Goal: Ask a question

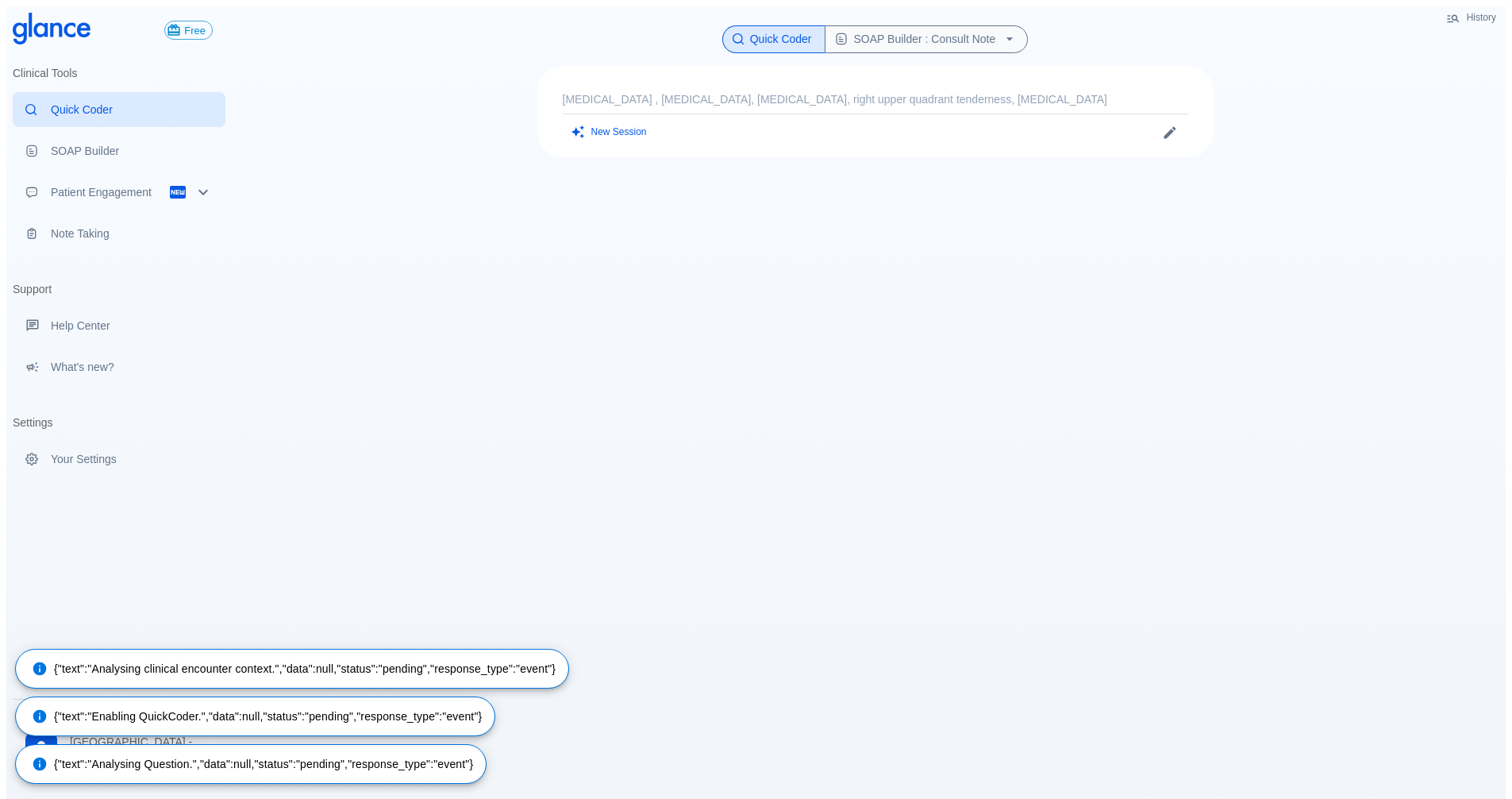
click at [681, 91] on p "[MEDICAL_DATA] , [MEDICAL_DATA], [MEDICAL_DATA], right upper quadrant tendernes…" at bounding box center [875, 99] width 626 height 16
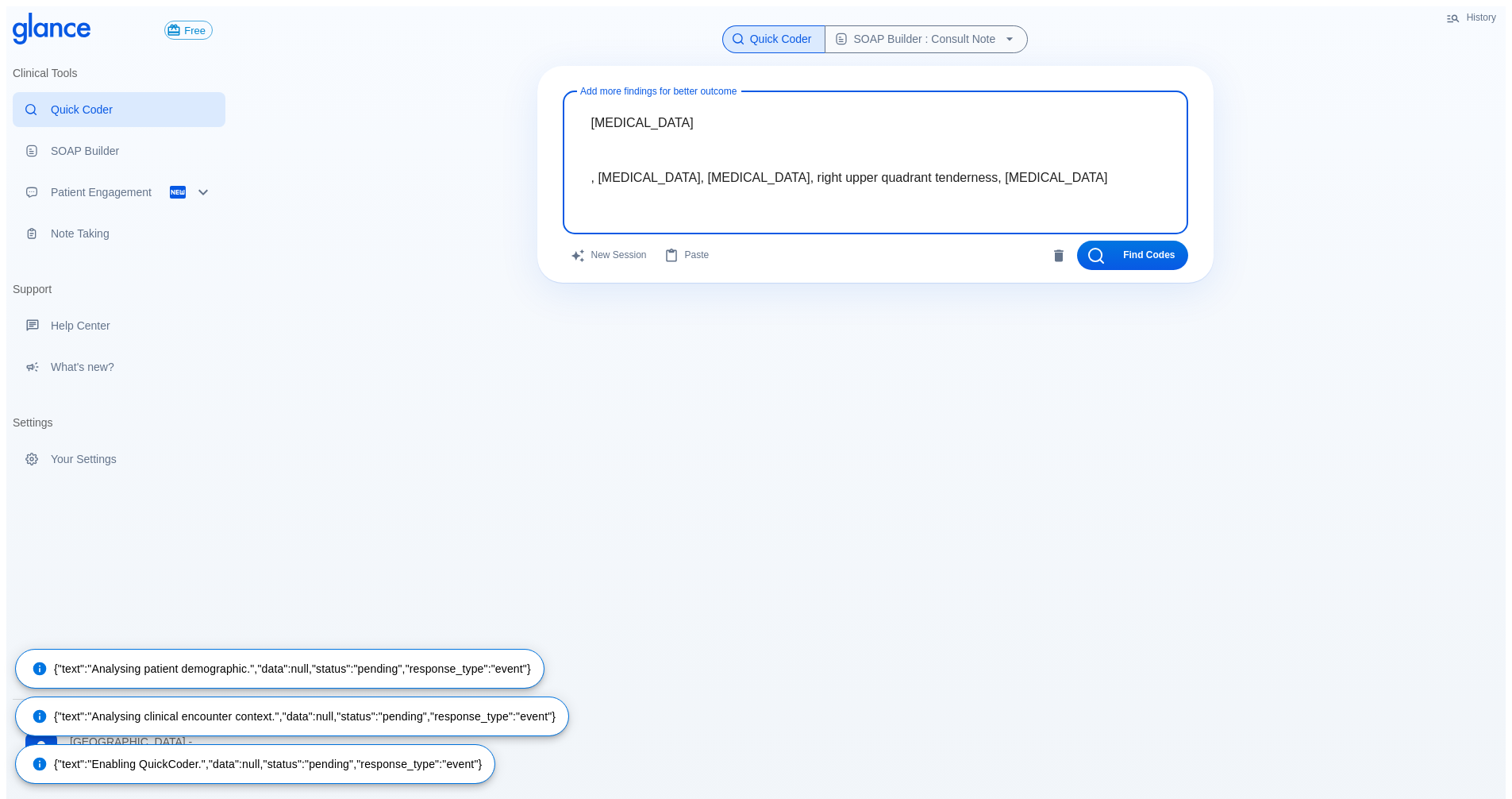
drag, startPoint x: 1074, startPoint y: 167, endPoint x: 500, endPoint y: 76, distance: 581.2
click at [497, 77] on div "History Quick Coder SOAP Builder : Consult Note Add more findings for better ou…" at bounding box center [875, 424] width 1261 height 837
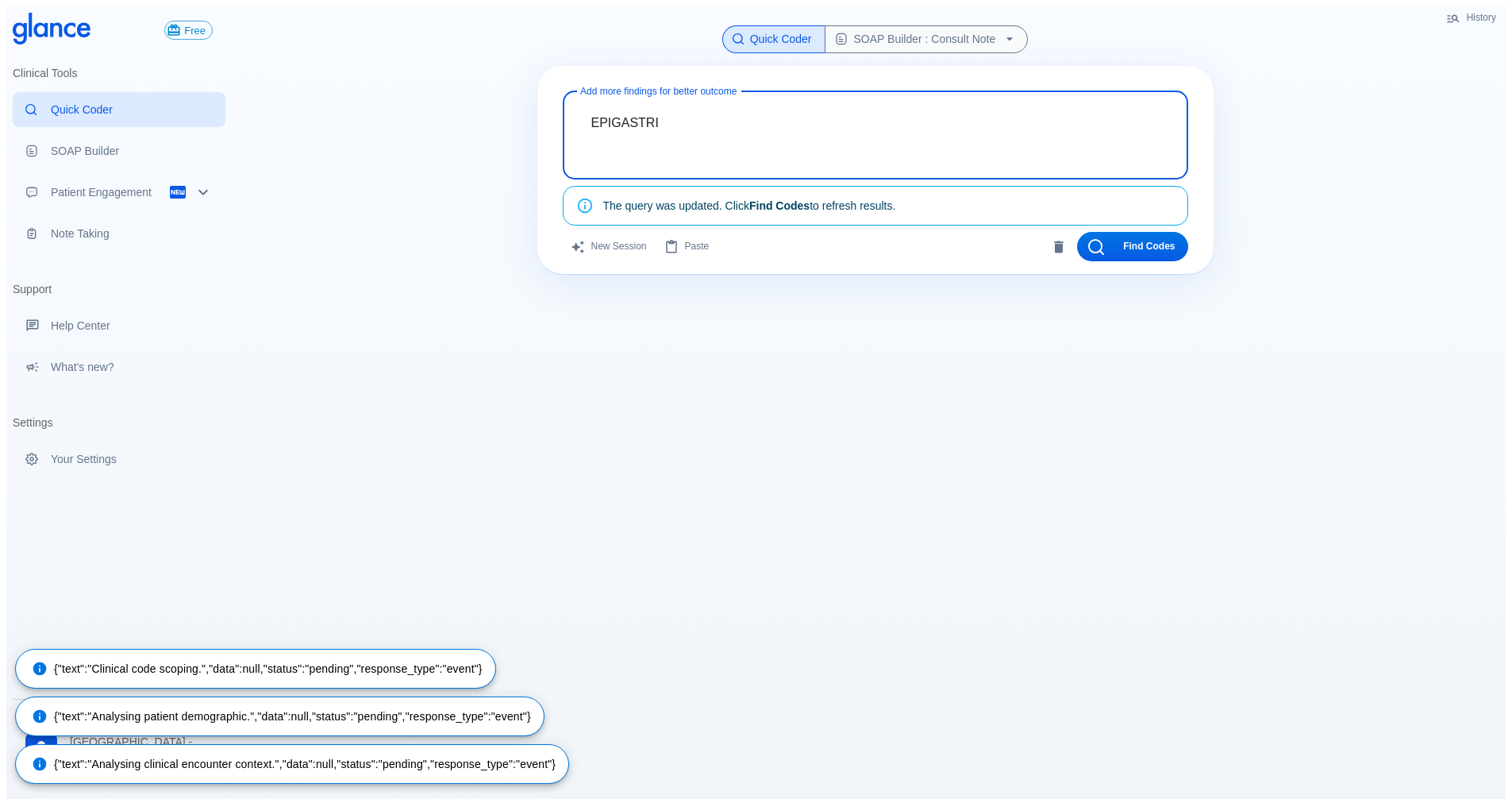
type textarea "EPIGASTRIC"
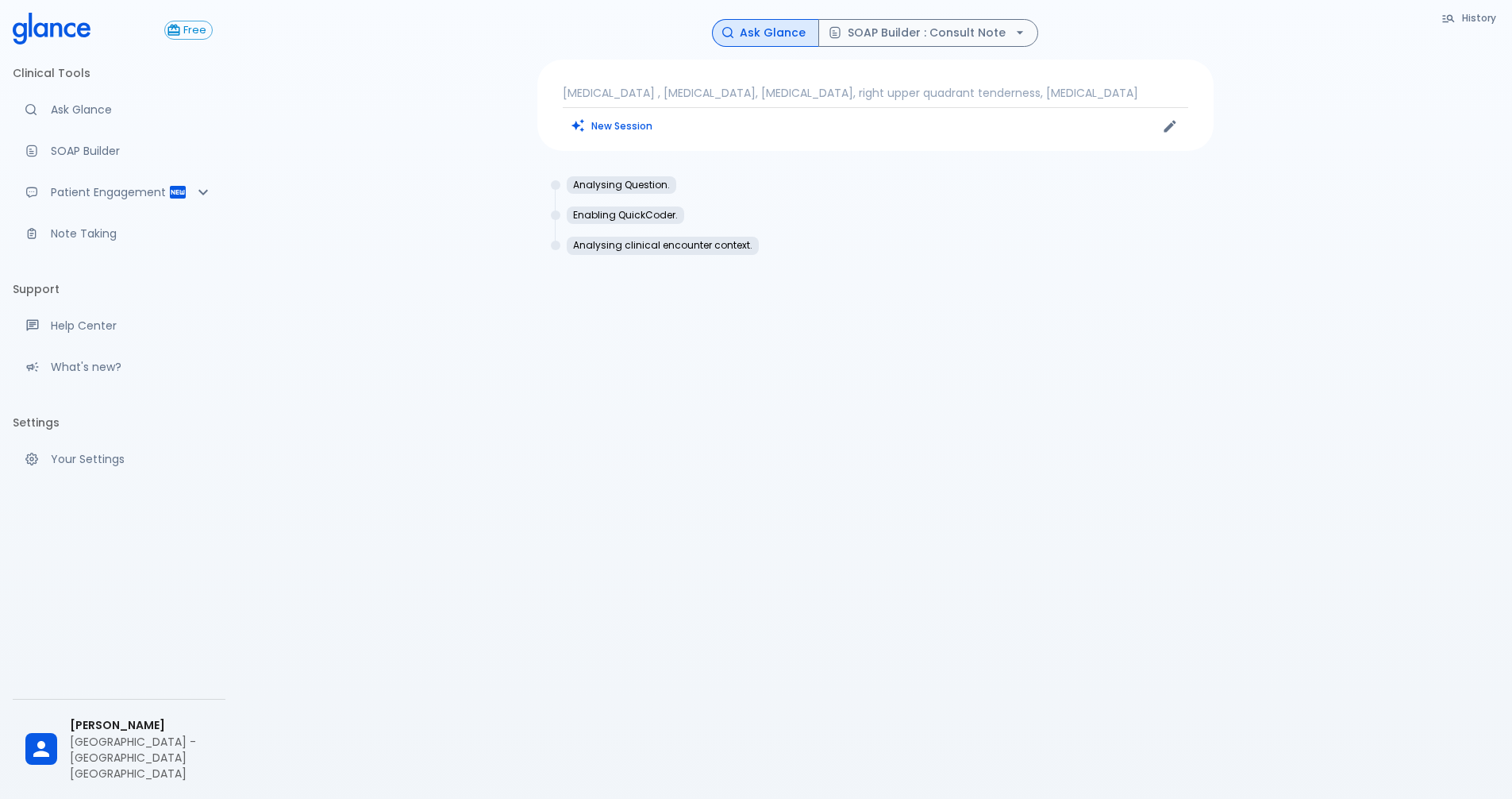
click at [614, 90] on p "[MEDICAL_DATA] , [MEDICAL_DATA], [MEDICAL_DATA], right upper quadrant tendernes…" at bounding box center [875, 93] width 626 height 16
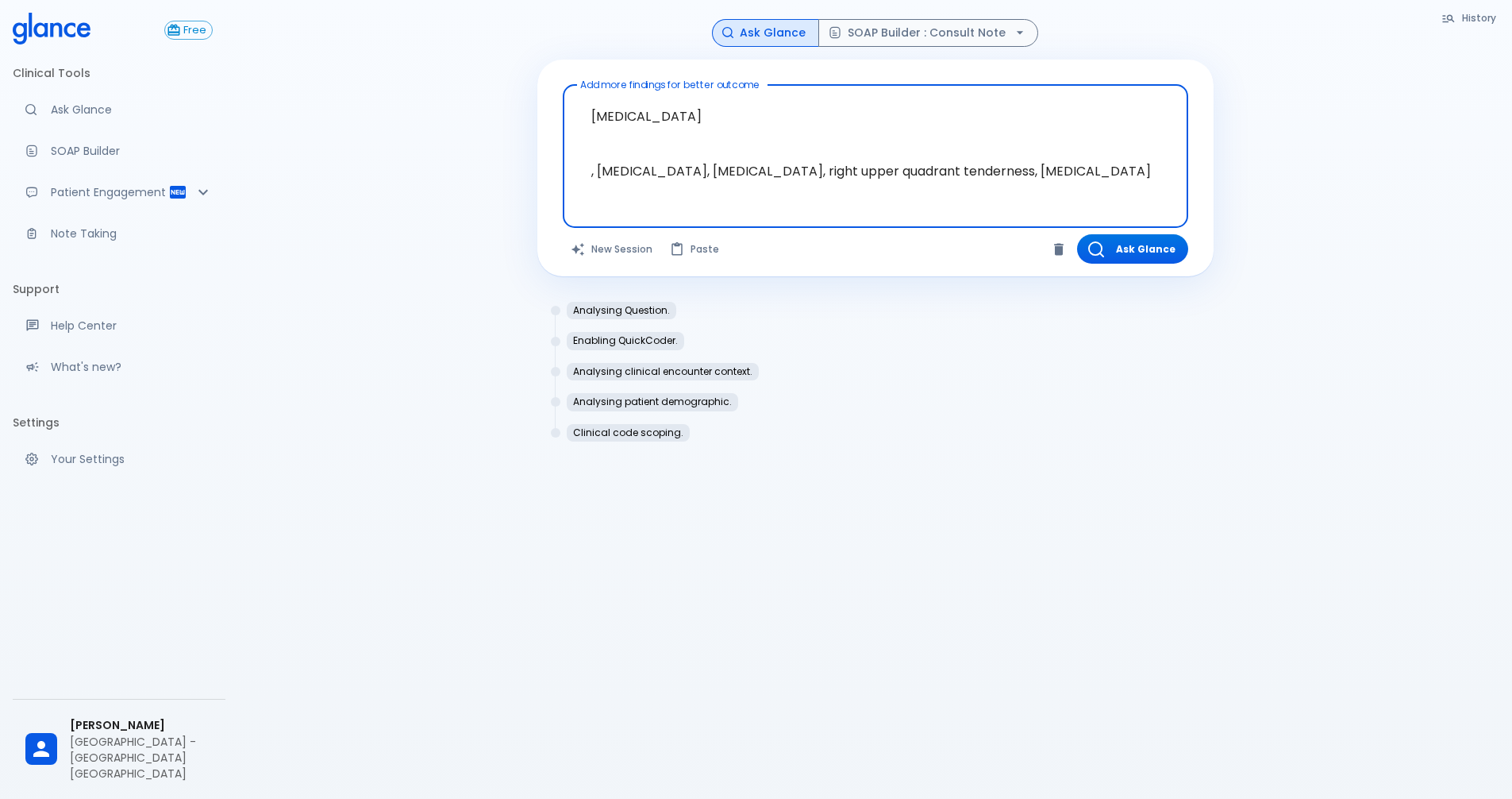
drag, startPoint x: 1096, startPoint y: 169, endPoint x: 433, endPoint y: 32, distance: 677.0
click at [433, 32] on div "History Ask Glance SOAP Builder : Consult Note Add more findings for better out…" at bounding box center [875, 418] width 1274 height 837
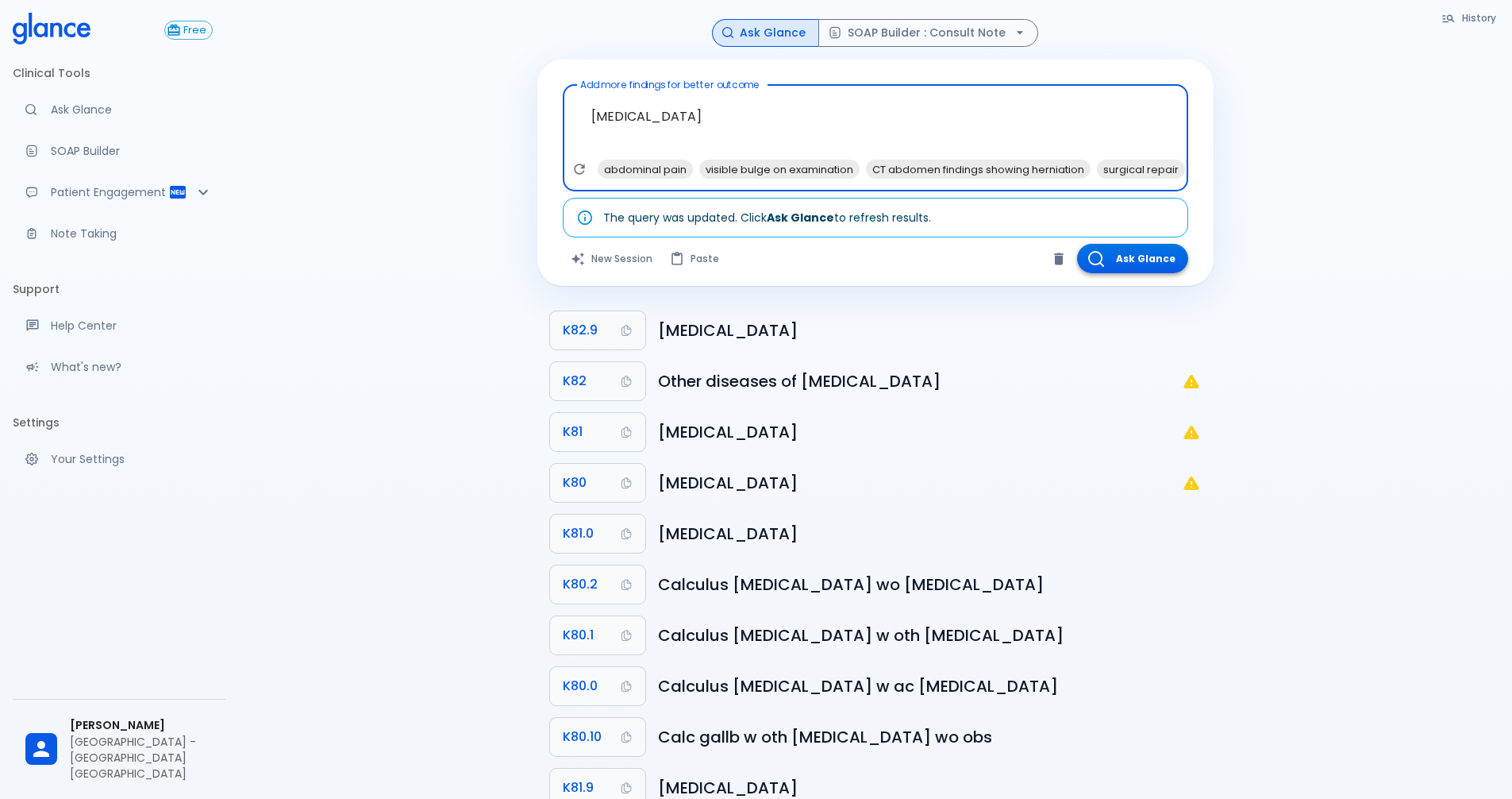
type textarea "EPIGASTRIC HERNIA"
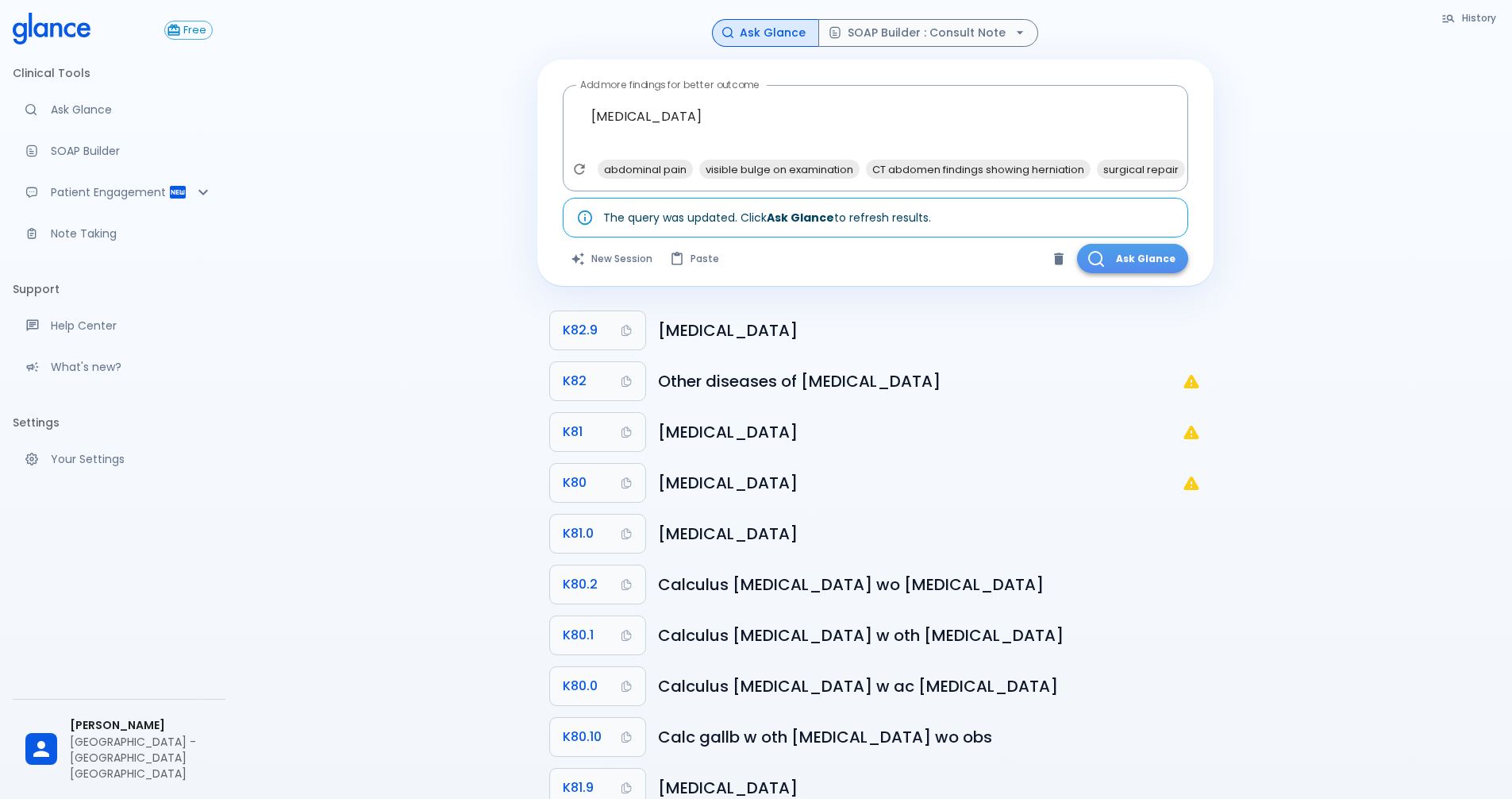
click at [1136, 261] on button "Ask Glance" at bounding box center [1132, 258] width 111 height 29
